Goal: Task Accomplishment & Management: Use online tool/utility

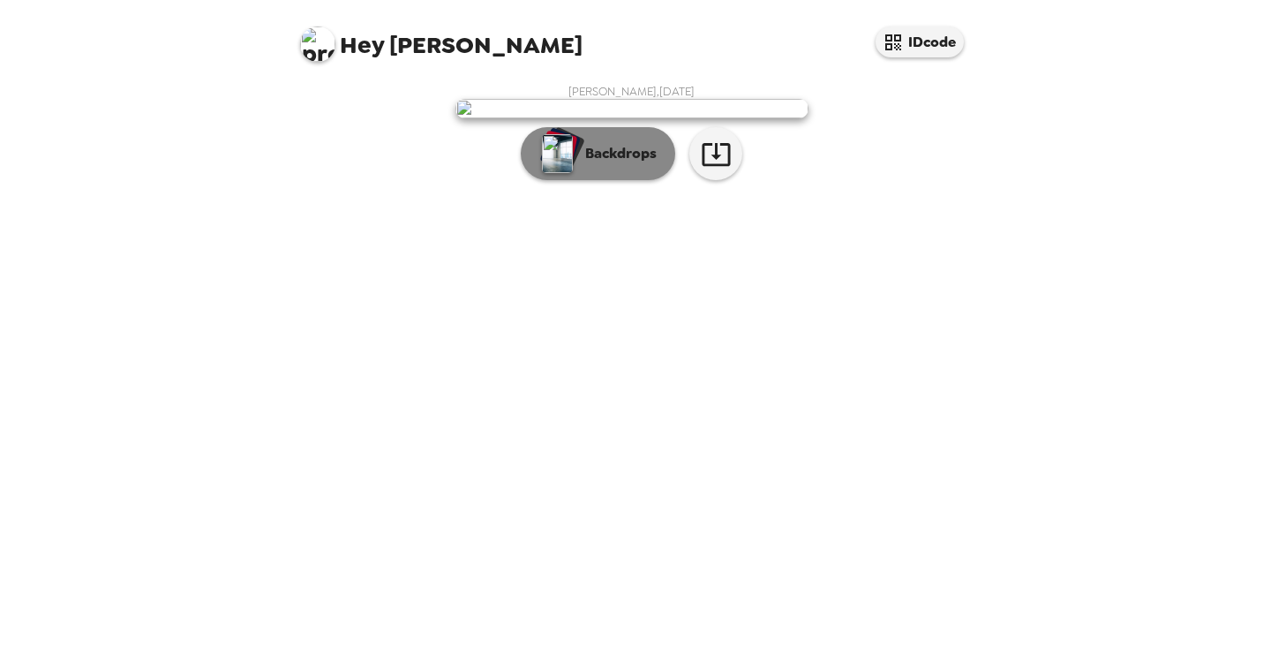
click at [597, 164] on p "Backdrops" at bounding box center [616, 153] width 80 height 21
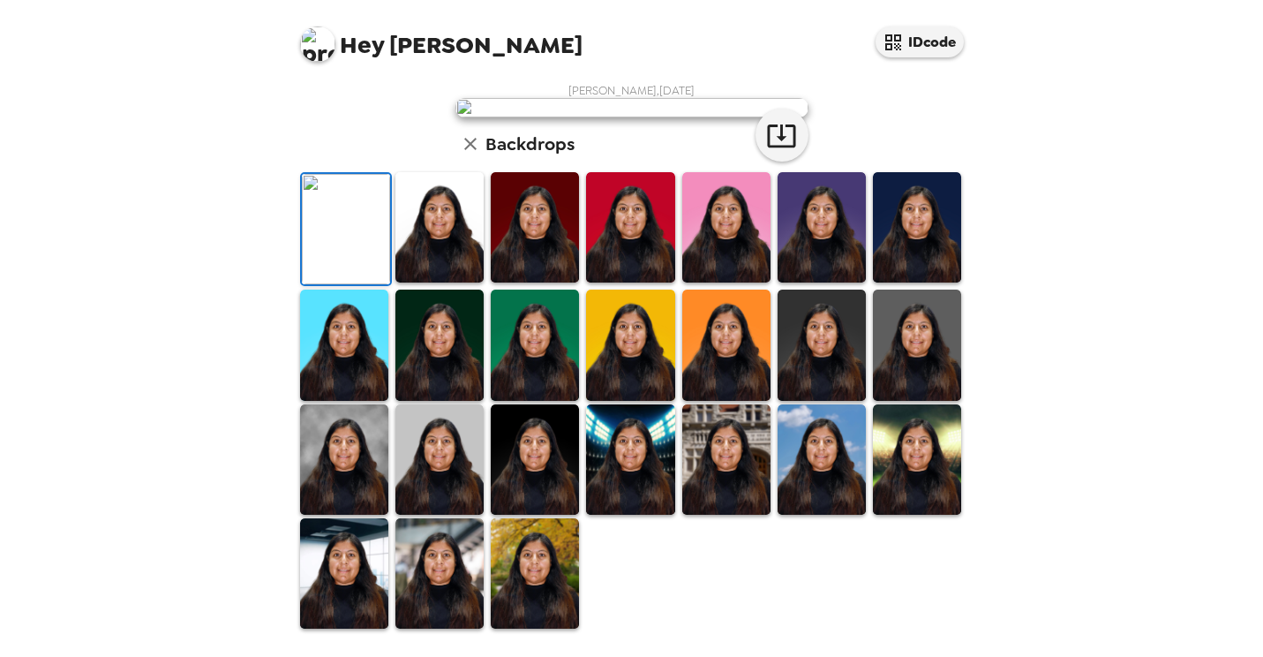
scroll to position [167, 0]
click at [721, 400] on img at bounding box center [726, 344] width 88 height 110
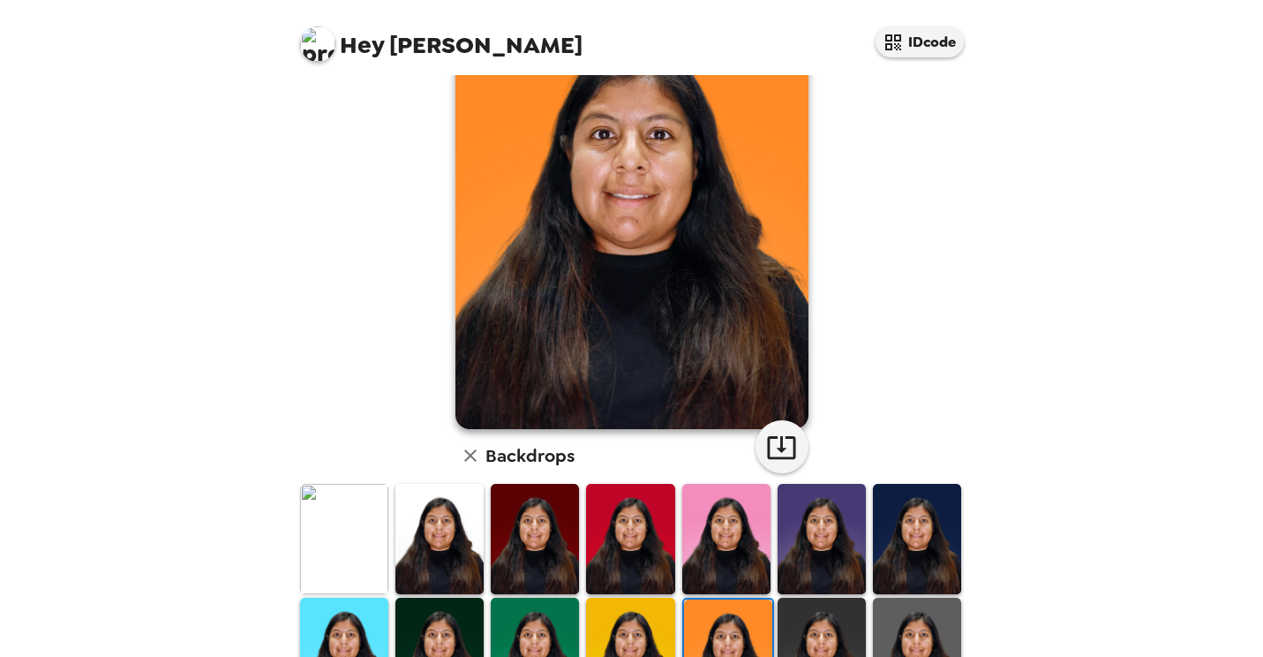
scroll to position [113, 0]
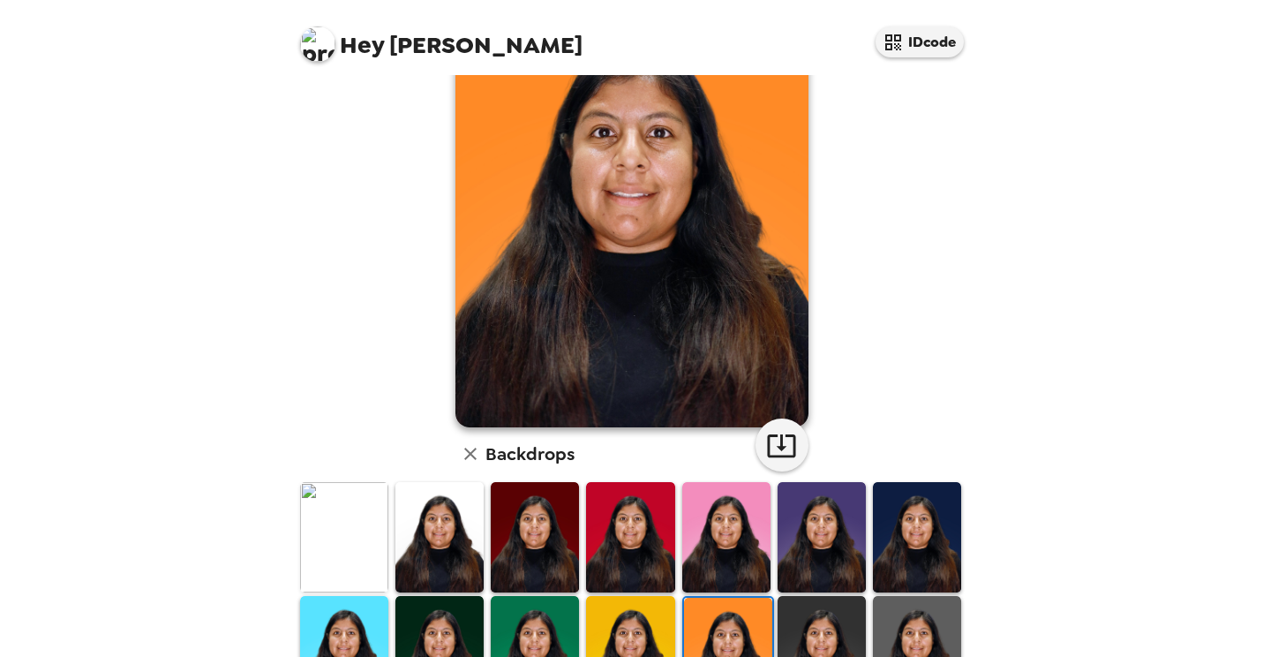
click at [515, 515] on img at bounding box center [535, 537] width 88 height 110
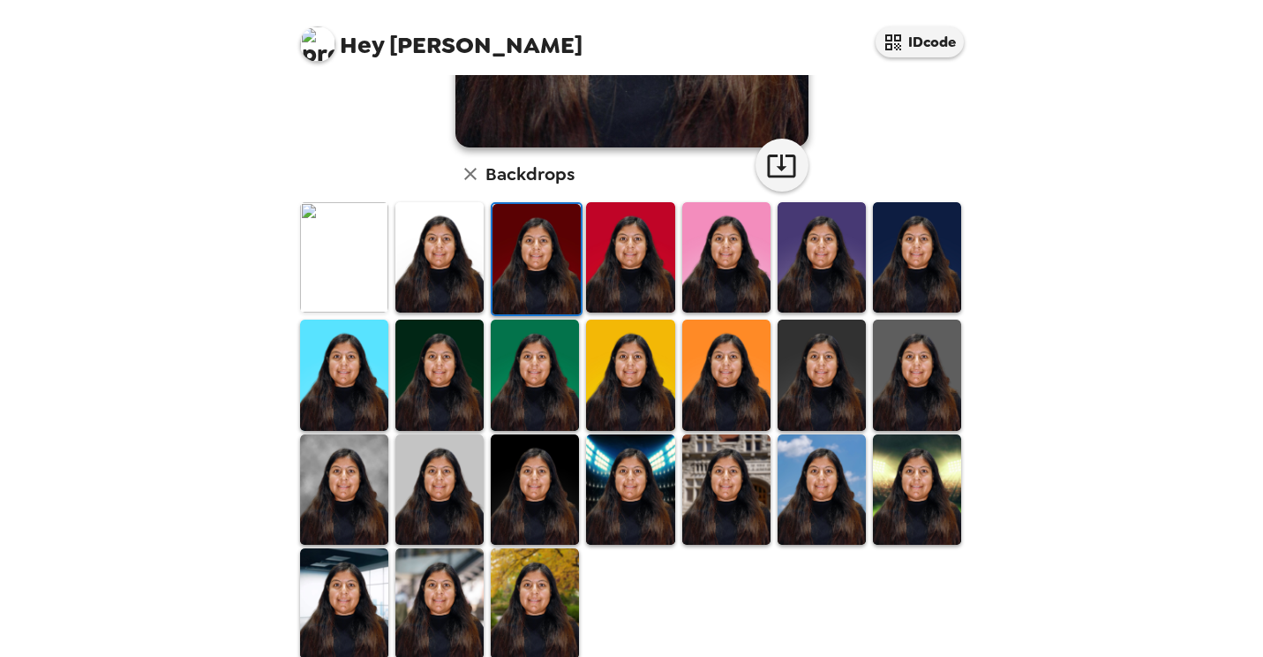
scroll to position [414, 0]
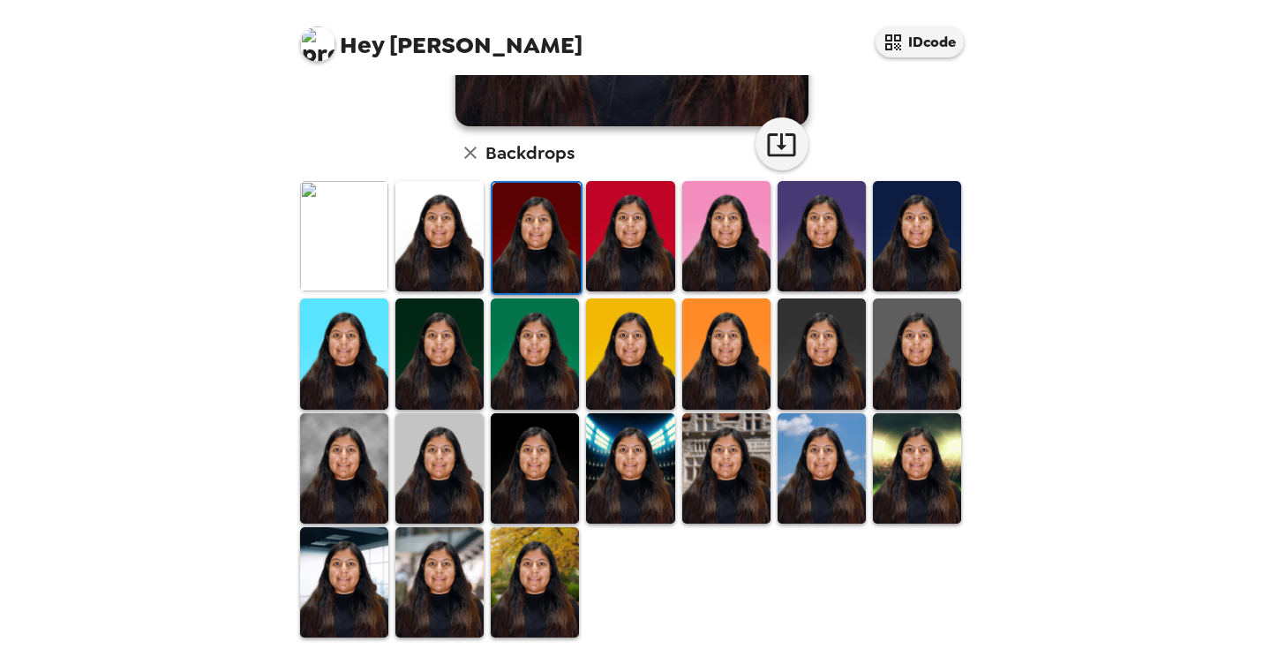
click at [636, 430] on img at bounding box center [630, 468] width 88 height 110
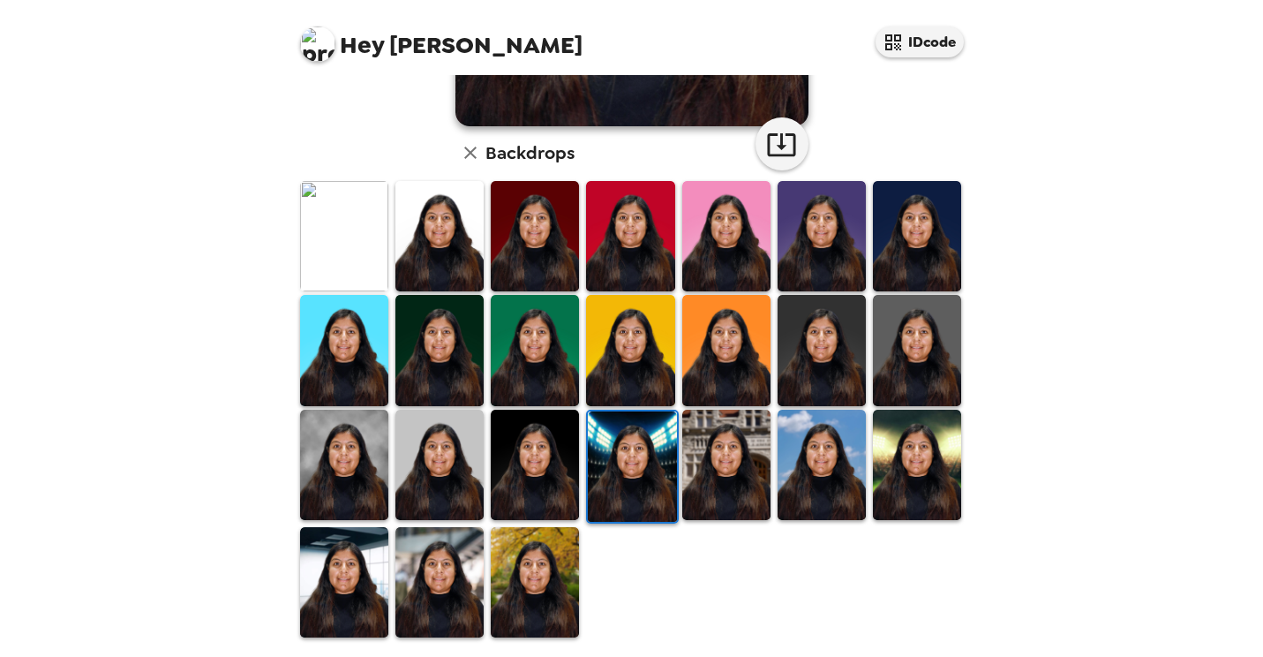
click at [832, 450] on img at bounding box center [822, 465] width 88 height 110
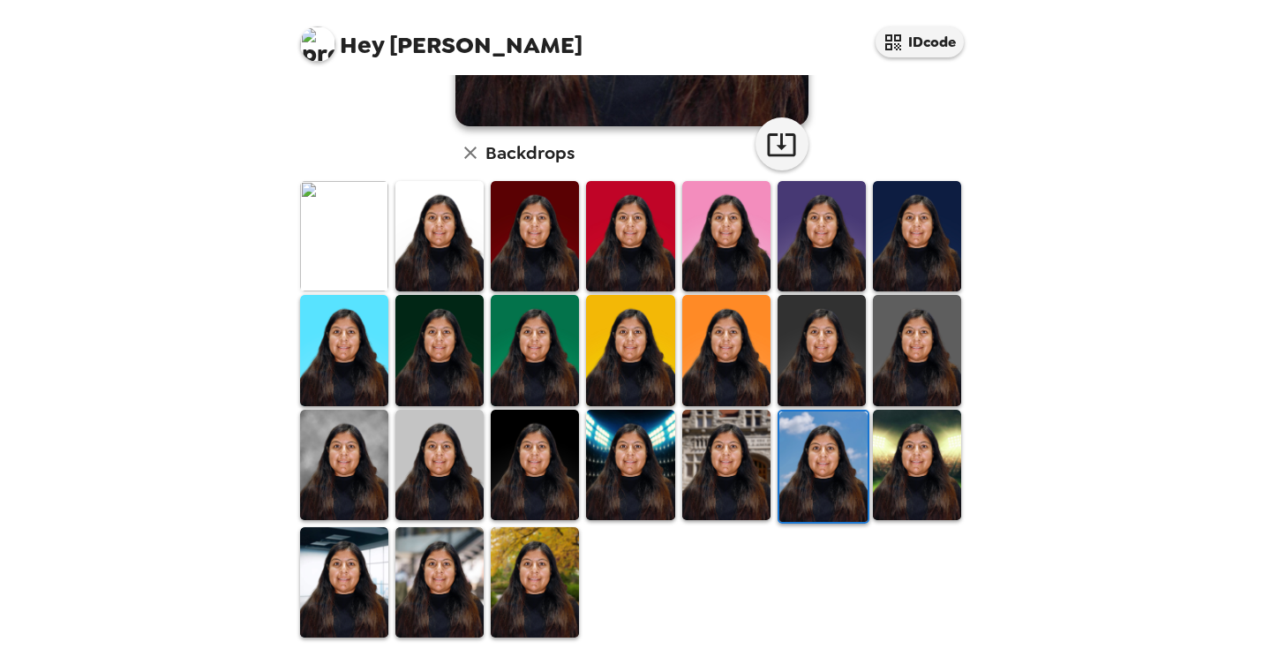
click at [832, 450] on img at bounding box center [823, 466] width 88 height 110
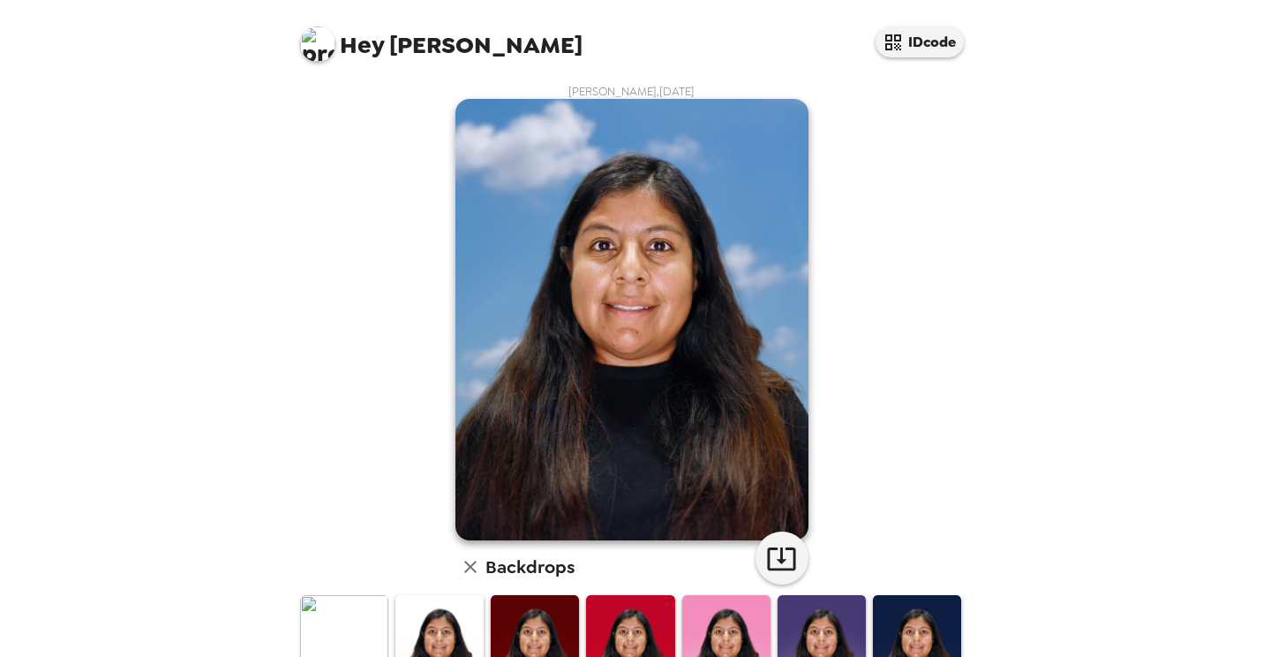
drag, startPoint x: 832, startPoint y: 450, endPoint x: 804, endPoint y: 47, distance: 404.3
click at [804, 47] on div "Hey [PERSON_NAME] A IDcode" at bounding box center [632, 37] width 706 height 75
click at [943, 54] on button "IDcode" at bounding box center [920, 41] width 88 height 31
